Goal: Information Seeking & Learning: Learn about a topic

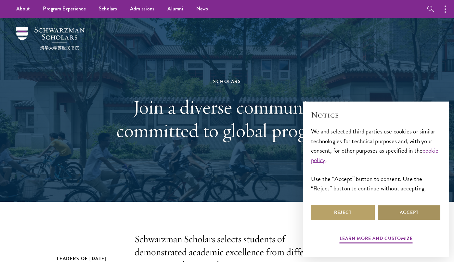
click at [412, 215] on button "Accept" at bounding box center [409, 212] width 64 height 16
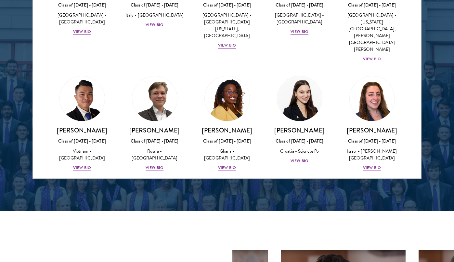
scroll to position [2428, 0]
click at [301, 183] on img at bounding box center [299, 207] width 49 height 49
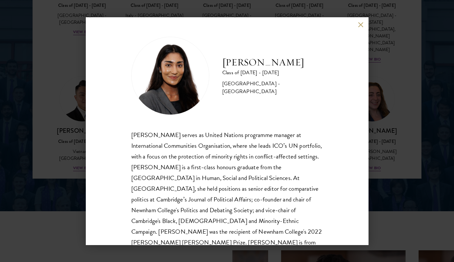
scroll to position [11, 0]
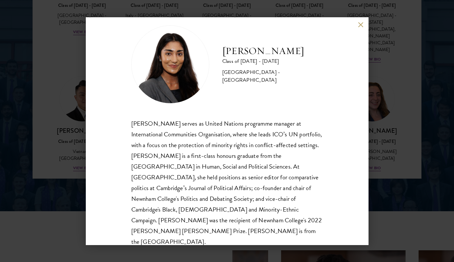
click at [395, 86] on div "[PERSON_NAME] Class of [DATE] - [DATE] [GEOGRAPHIC_DATA] - [GEOGRAPHIC_DATA] [P…" at bounding box center [227, 131] width 454 height 262
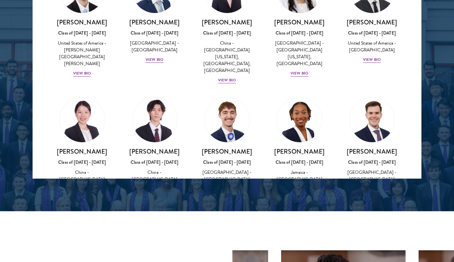
scroll to position [3147, 0]
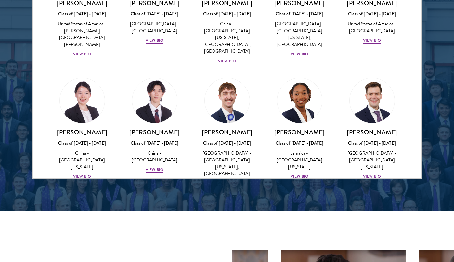
click at [147, 218] on img at bounding box center [154, 242] width 49 height 49
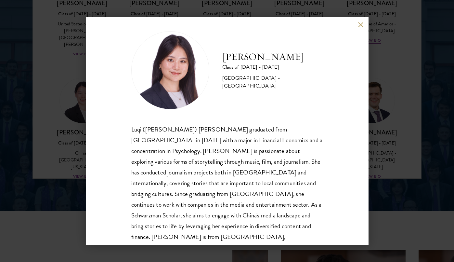
scroll to position [11, 0]
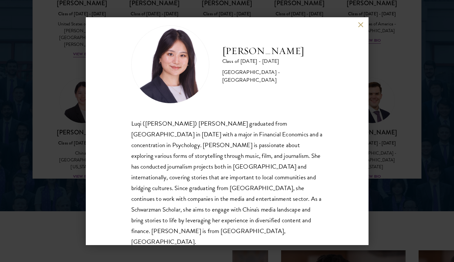
click at [360, 25] on button at bounding box center [361, 25] width 6 height 6
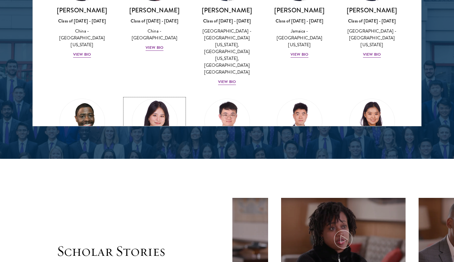
scroll to position [926, 0]
